Goal: Navigation & Orientation: Find specific page/section

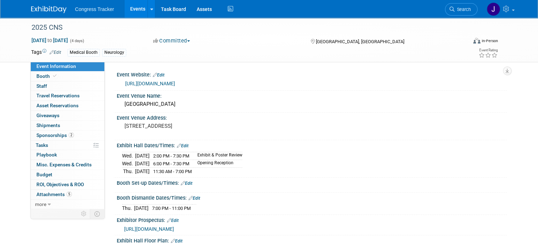
click at [129, 10] on link "Events" at bounding box center [138, 9] width 26 height 18
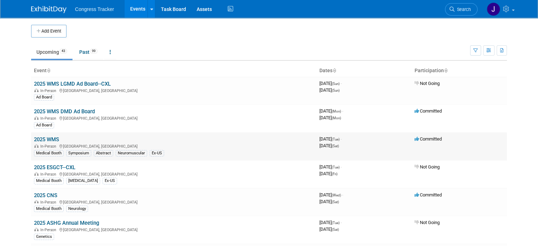
click at [46, 139] on link "2025 WMS" at bounding box center [46, 139] width 25 height 6
